Goal: Find specific page/section: Find specific page/section

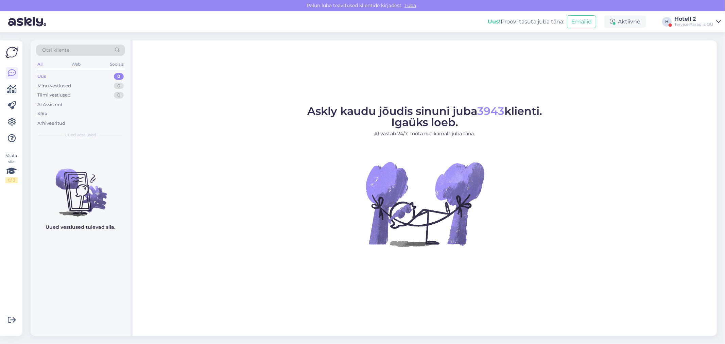
click at [64, 78] on div "Uus 0" at bounding box center [80, 77] width 89 height 10
click at [65, 84] on div "Minu vestlused" at bounding box center [54, 86] width 34 height 7
click at [69, 75] on div "Uus 0" at bounding box center [80, 77] width 89 height 10
click at [79, 65] on div "Web" at bounding box center [76, 64] width 12 height 9
click at [40, 64] on div "All" at bounding box center [40, 64] width 8 height 9
